Goal: Task Accomplishment & Management: Manage account settings

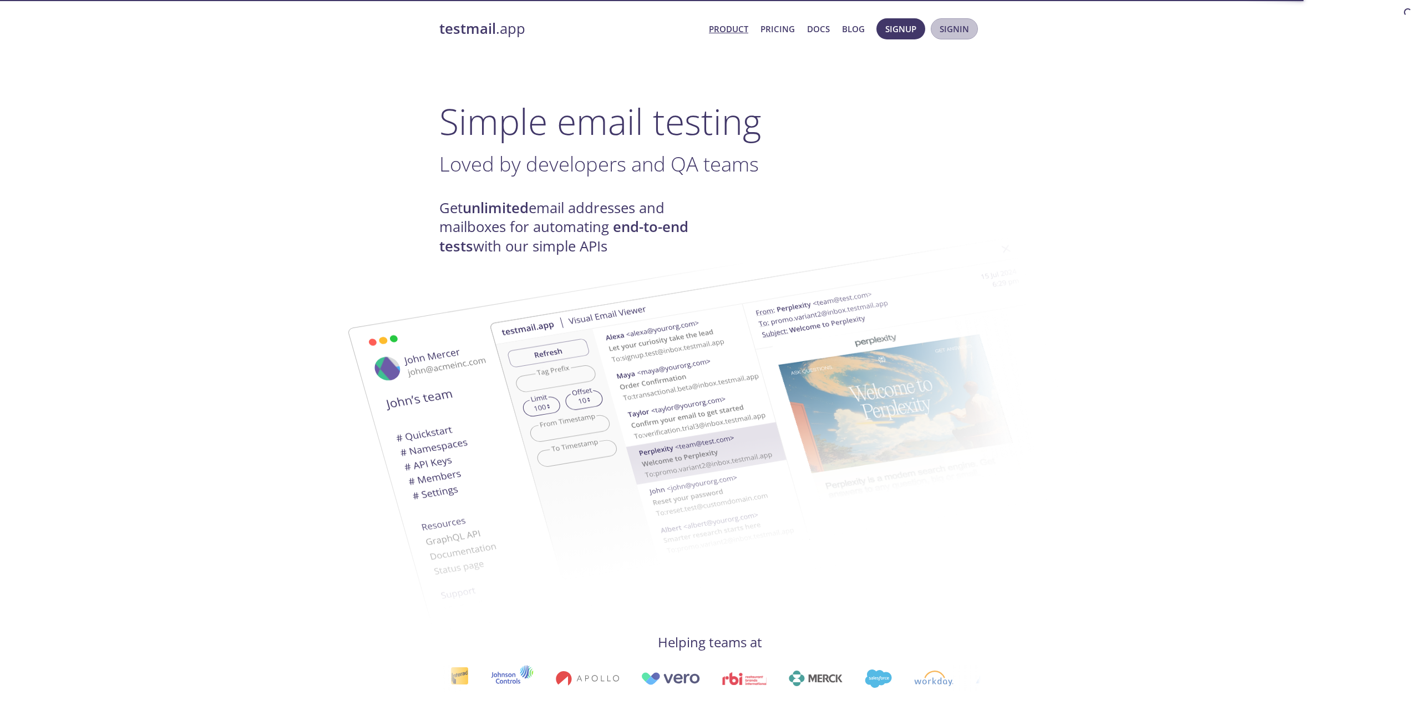
click at [952, 33] on span "Signin" at bounding box center [954, 29] width 29 height 14
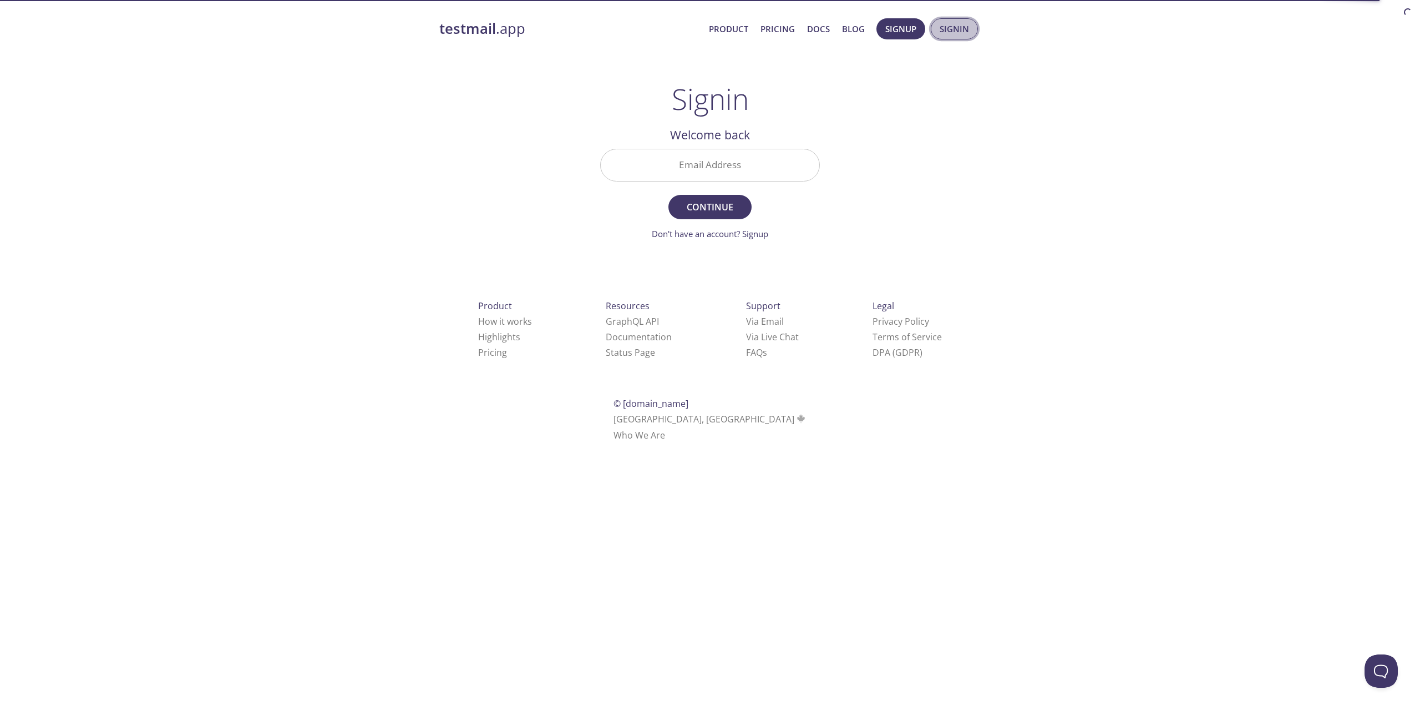
click at [959, 23] on span "Signin" at bounding box center [954, 29] width 29 height 14
click at [764, 142] on h2 "Welcome back" at bounding box center [710, 134] width 220 height 19
click at [751, 161] on input "Email Address" at bounding box center [710, 165] width 219 height 32
type input "[PERSON_NAME][EMAIL_ADDRESS][DOMAIN_NAME]"
click at [727, 204] on span "Continue" at bounding box center [710, 207] width 59 height 16
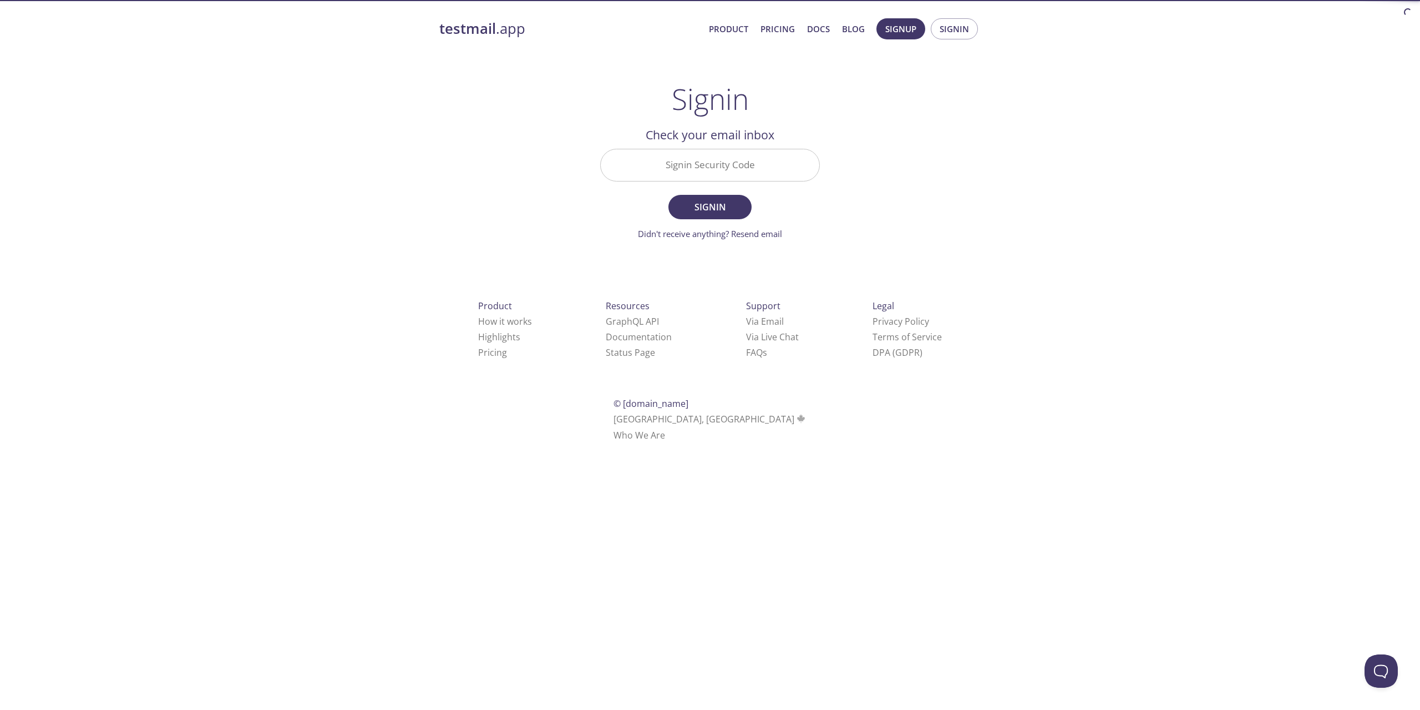
click at [757, 171] on input "Signin Security Code" at bounding box center [710, 165] width 219 height 32
paste input "YZZYQXZ"
type input "YZZYQXZ"
click at [714, 204] on span "Signin" at bounding box center [710, 207] width 59 height 16
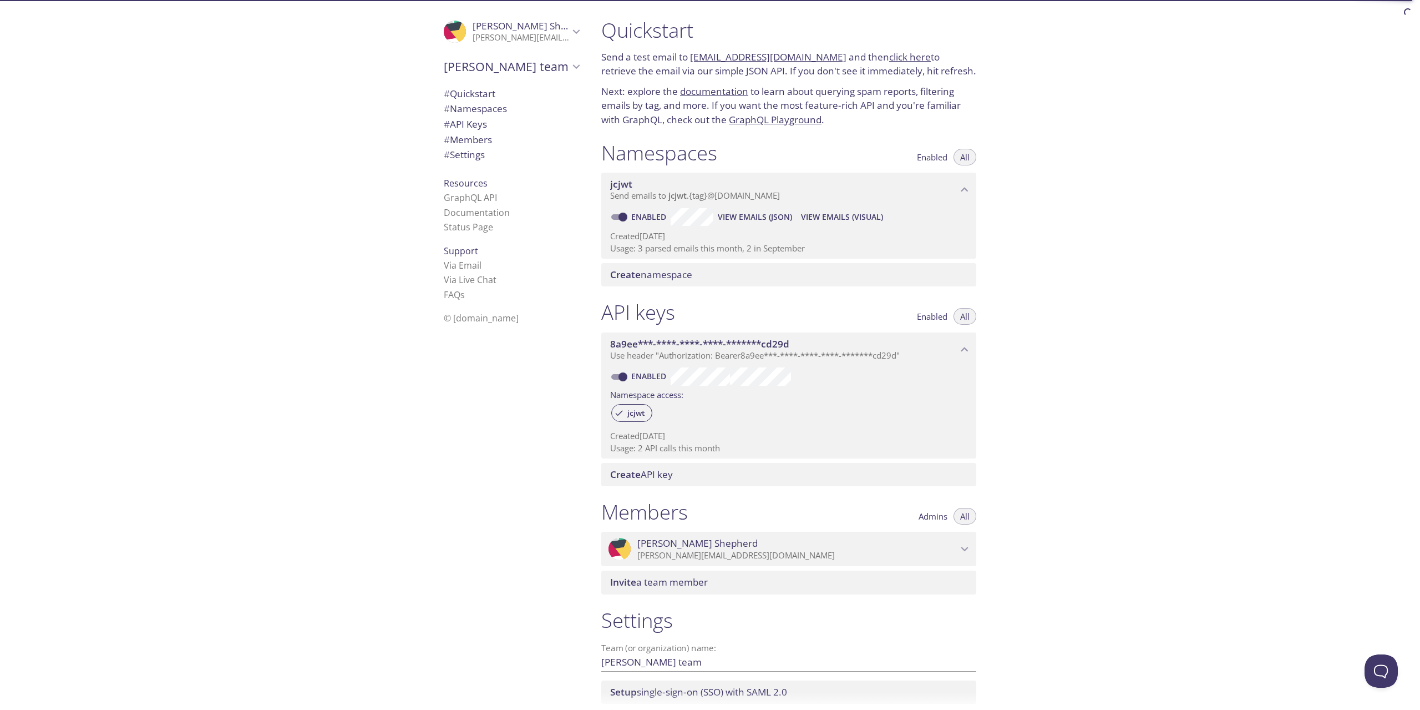
click at [753, 219] on span "View Emails (JSON)" at bounding box center [755, 216] width 74 height 13
